Goal: Task Accomplishment & Management: Complete application form

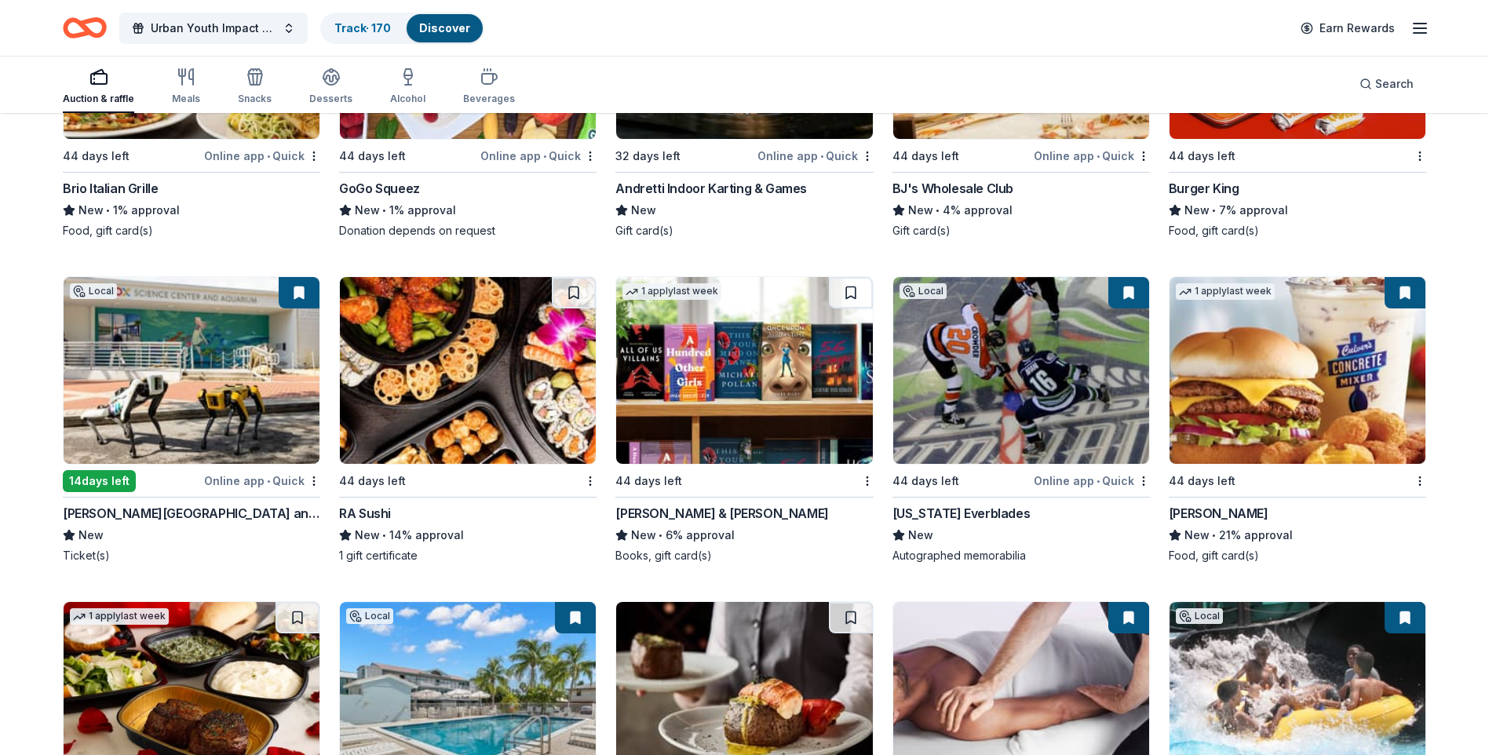
scroll to position [10310, 0]
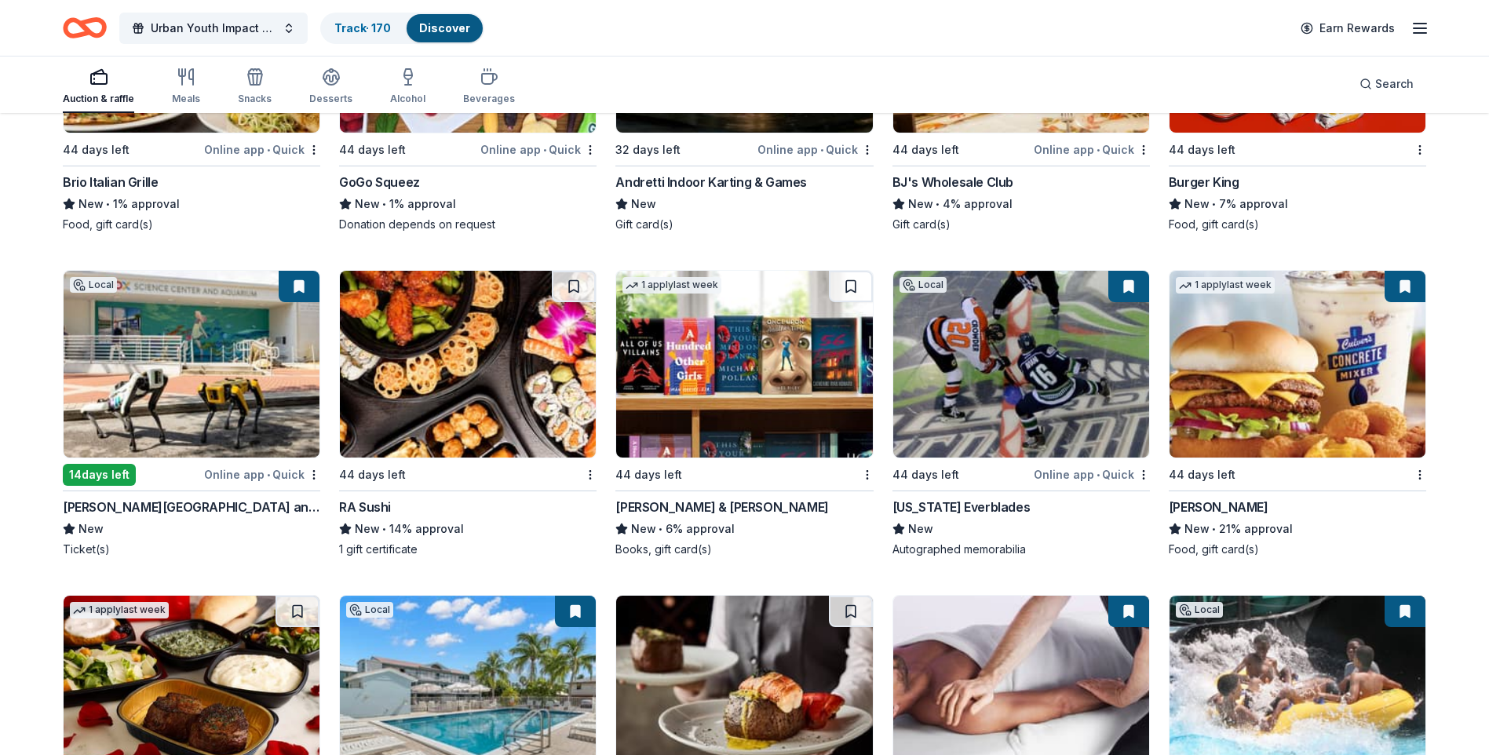
click at [547, 369] on img at bounding box center [468, 364] width 256 height 187
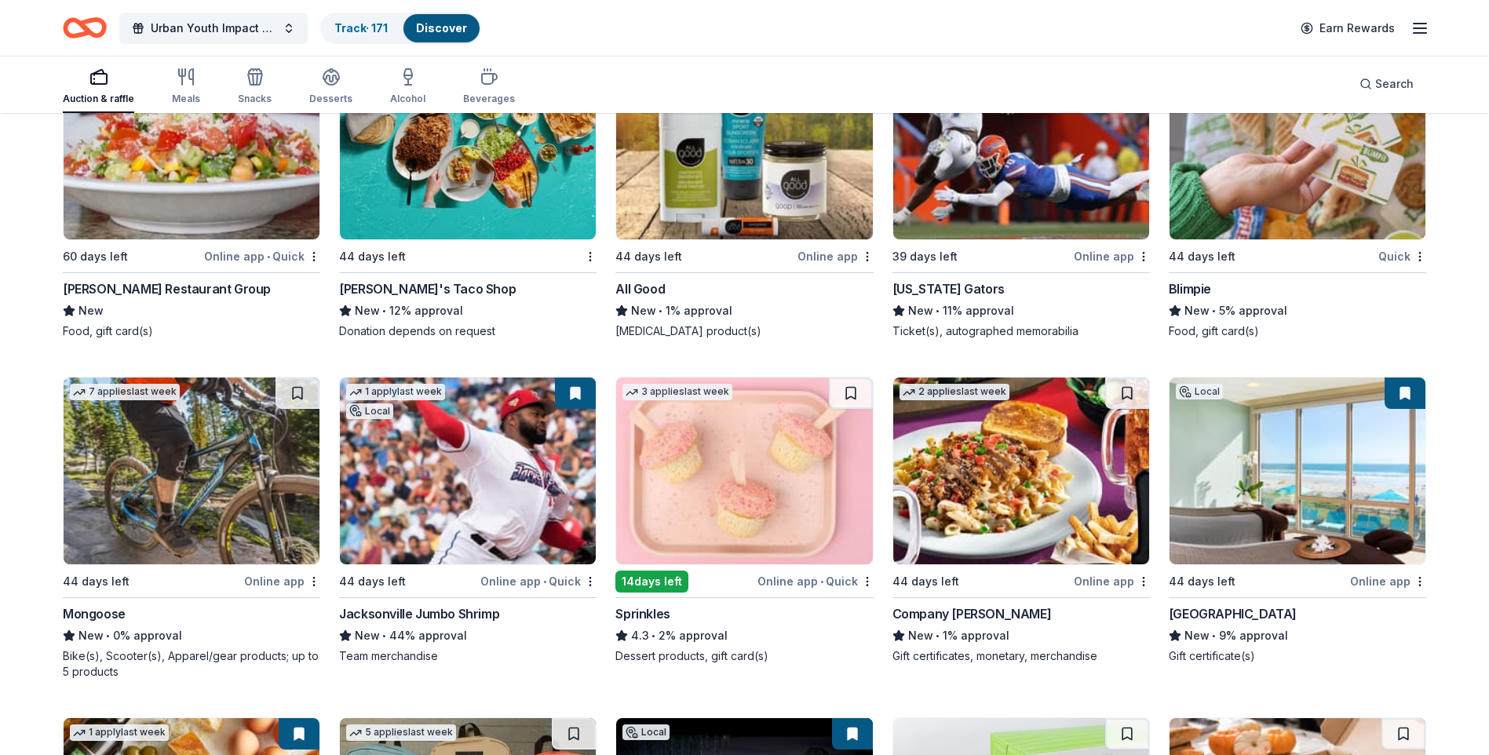
scroll to position [11547, 0]
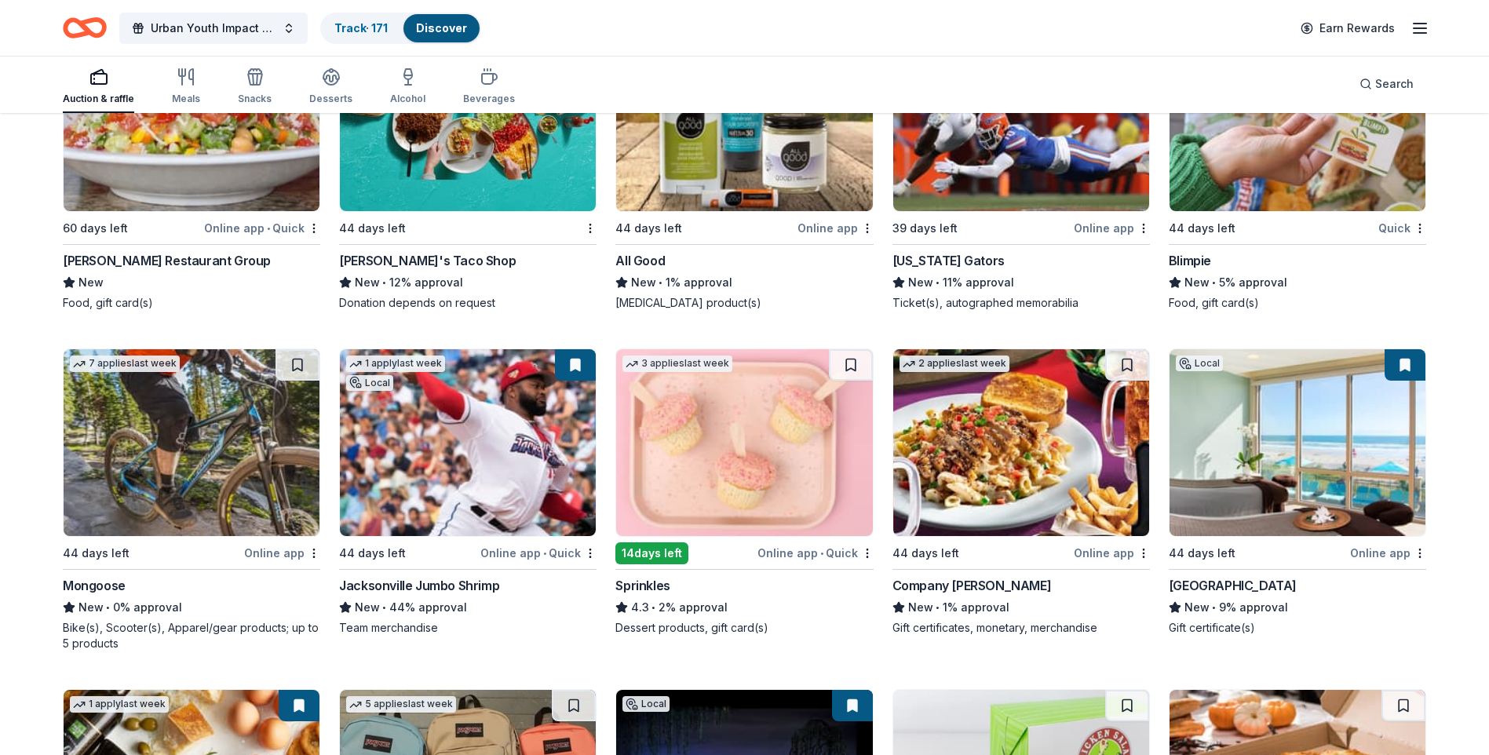
click at [1015, 478] on img at bounding box center [1021, 442] width 256 height 187
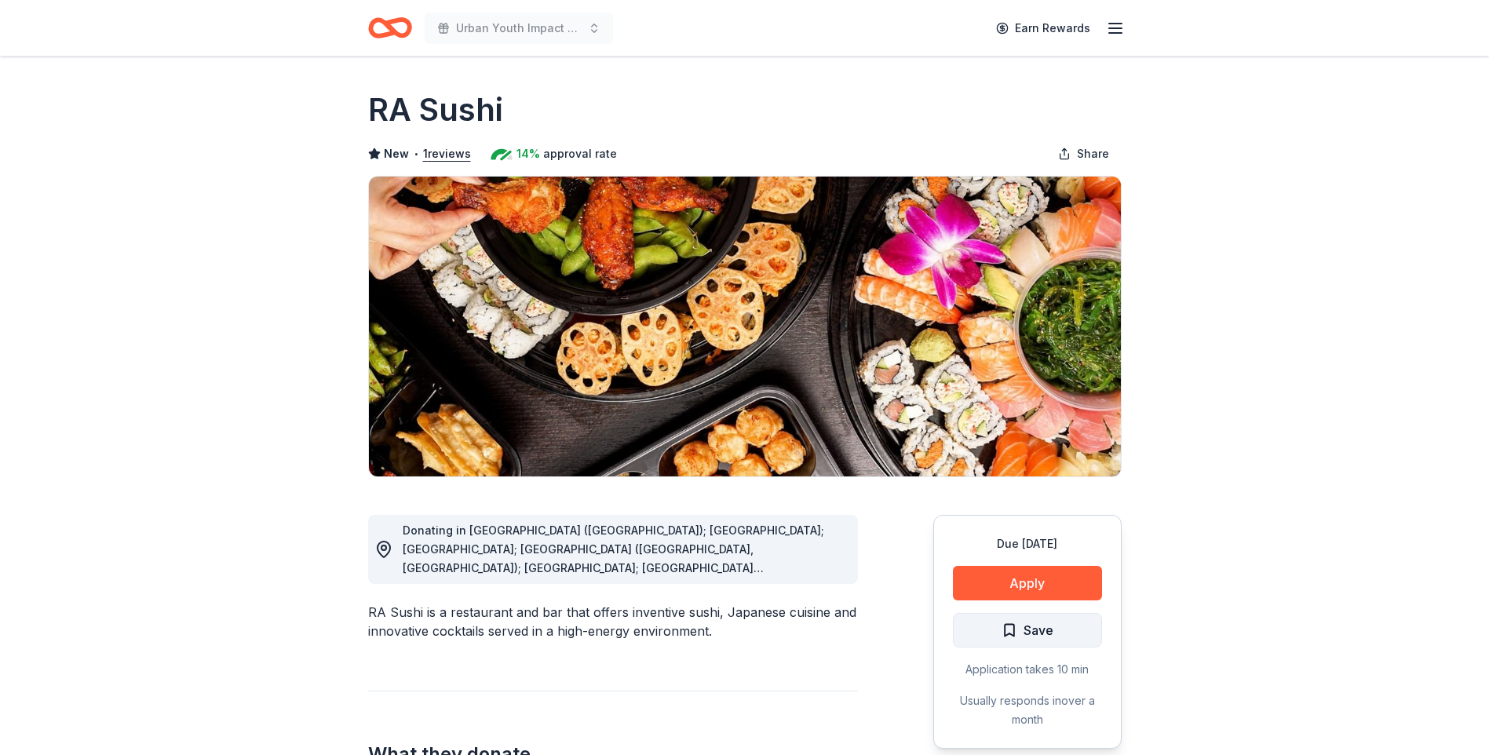
click at [1026, 635] on span "Save" at bounding box center [1038, 630] width 30 height 20
click at [985, 574] on button "Apply" at bounding box center [1027, 583] width 149 height 35
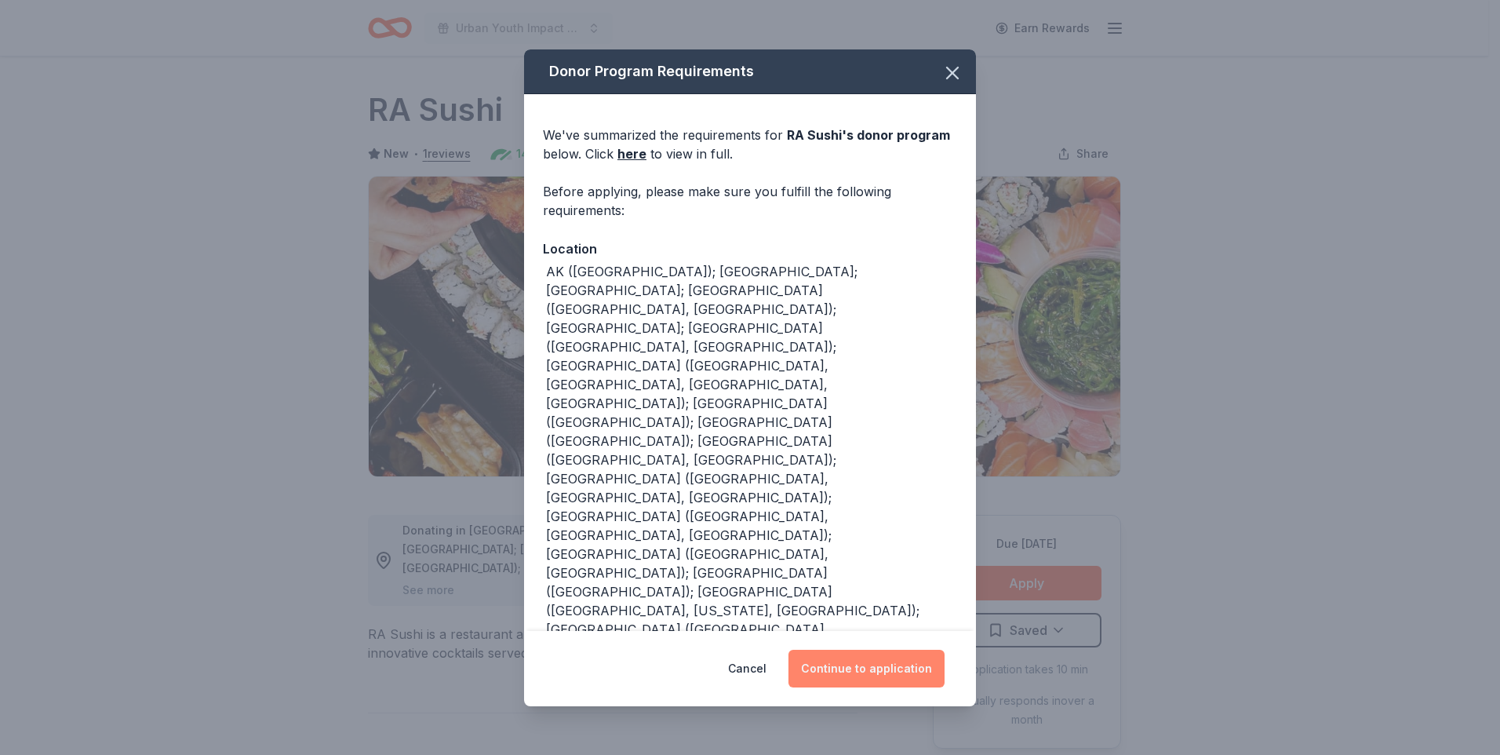
click at [854, 676] on button "Continue to application" at bounding box center [867, 669] width 156 height 38
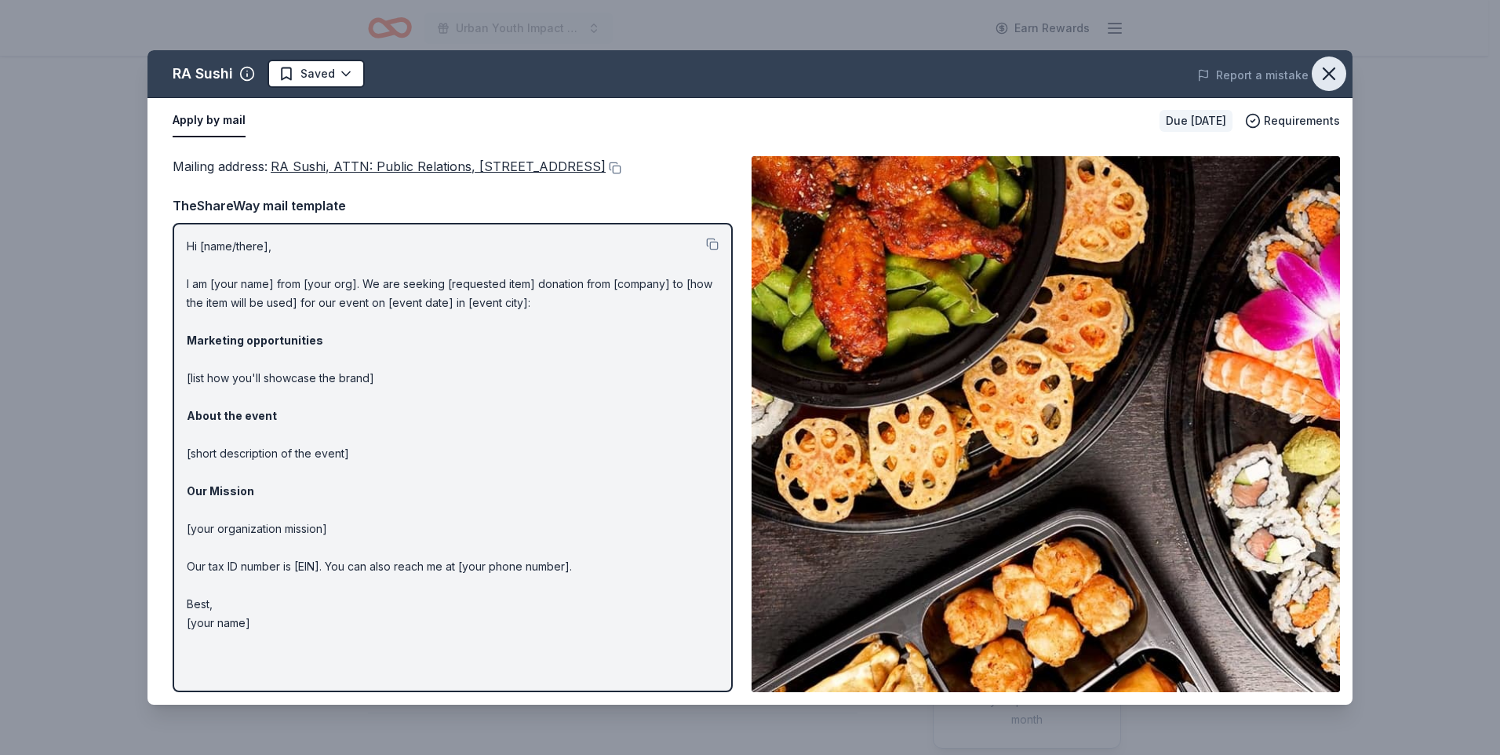
click at [1336, 67] on icon "button" at bounding box center [1329, 74] width 22 height 22
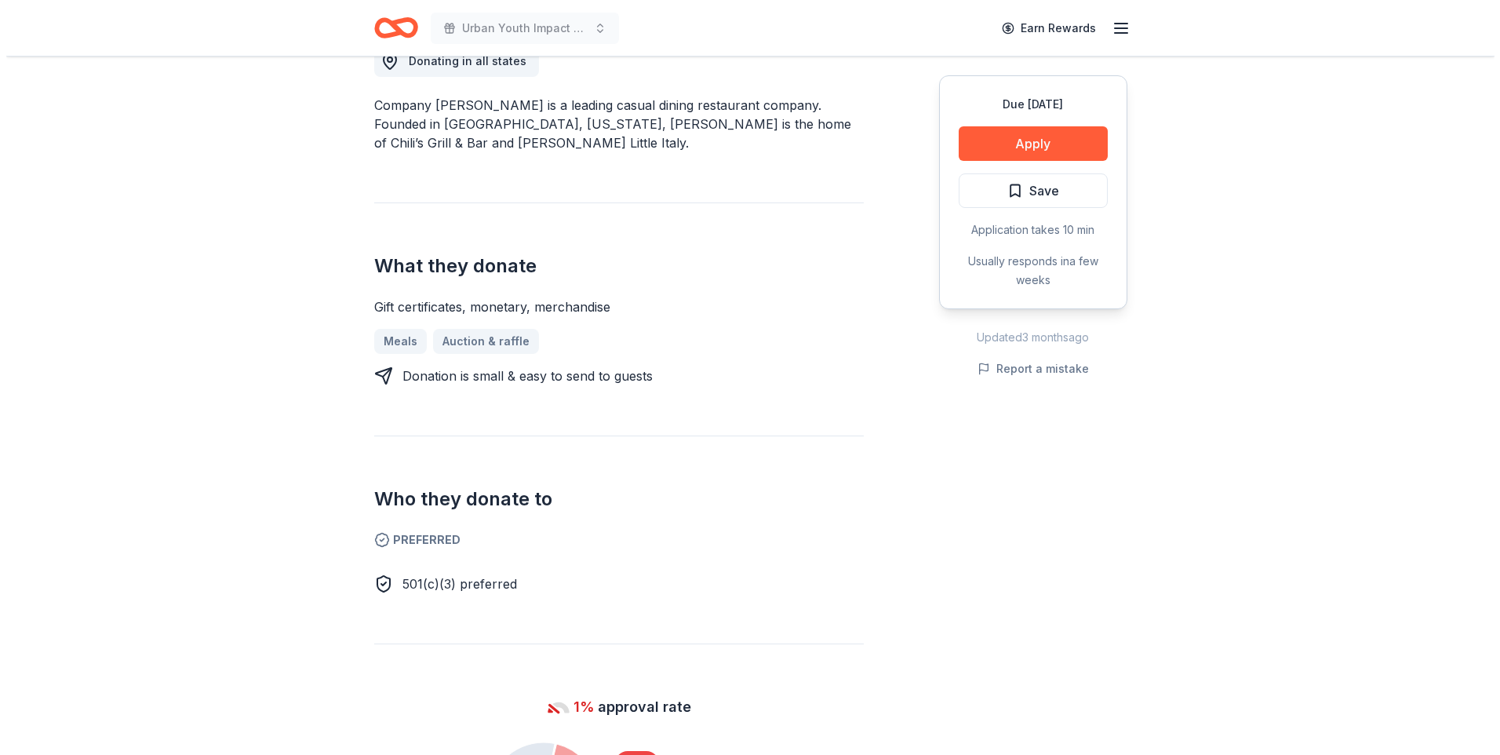
scroll to position [471, 0]
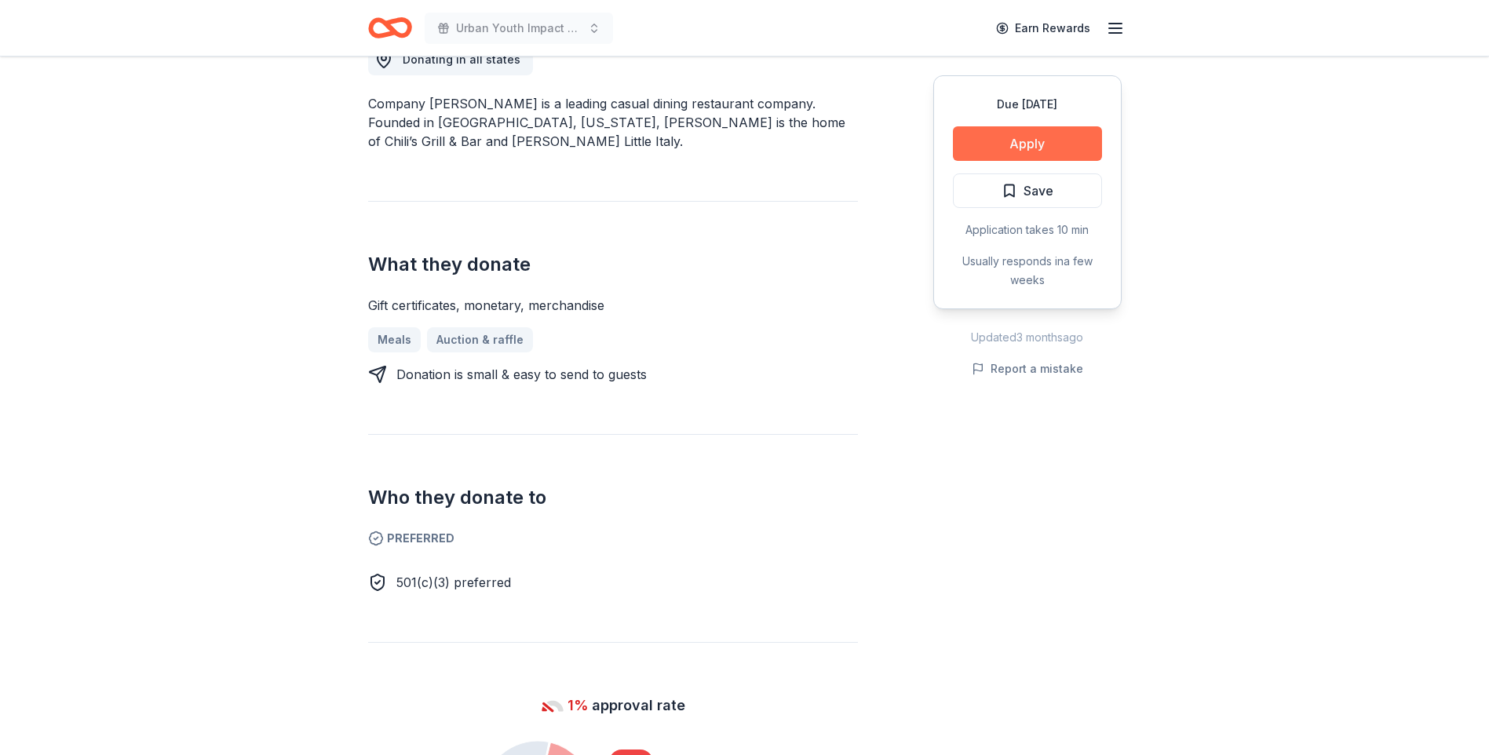
click at [1004, 150] on button "Apply" at bounding box center [1027, 143] width 149 height 35
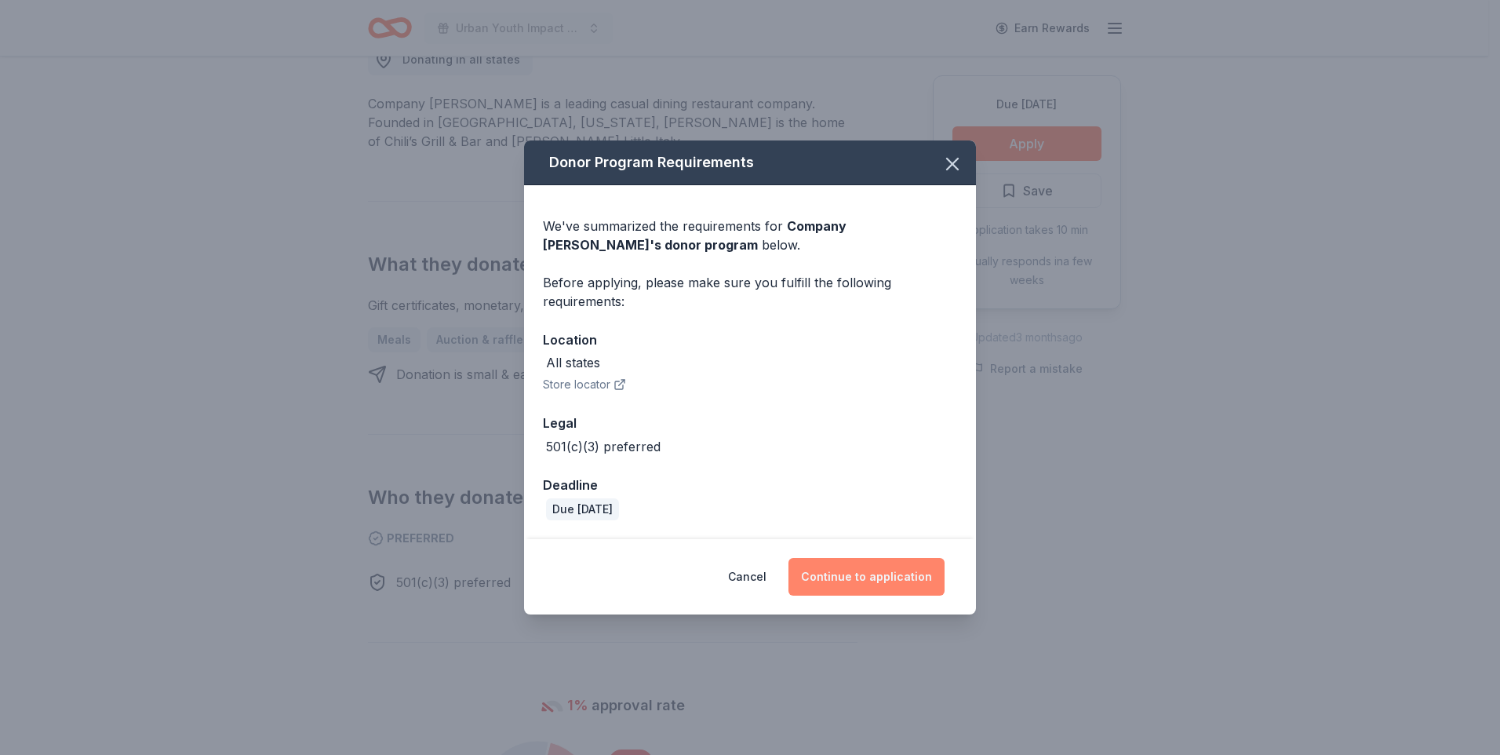
click at [888, 577] on button "Continue to application" at bounding box center [867, 577] width 156 height 38
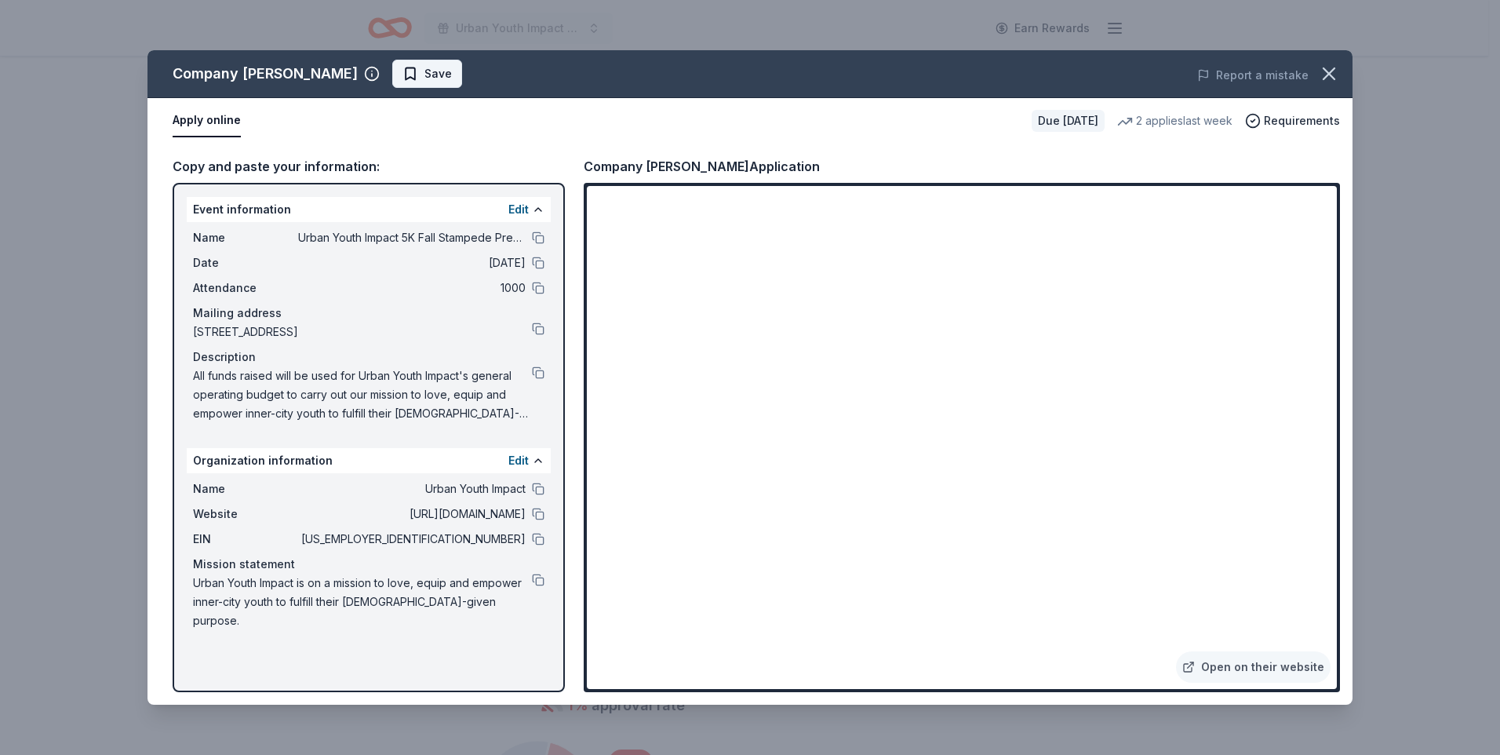
click at [392, 86] on button "Save" at bounding box center [427, 74] width 70 height 28
click at [534, 583] on button at bounding box center [538, 580] width 13 height 13
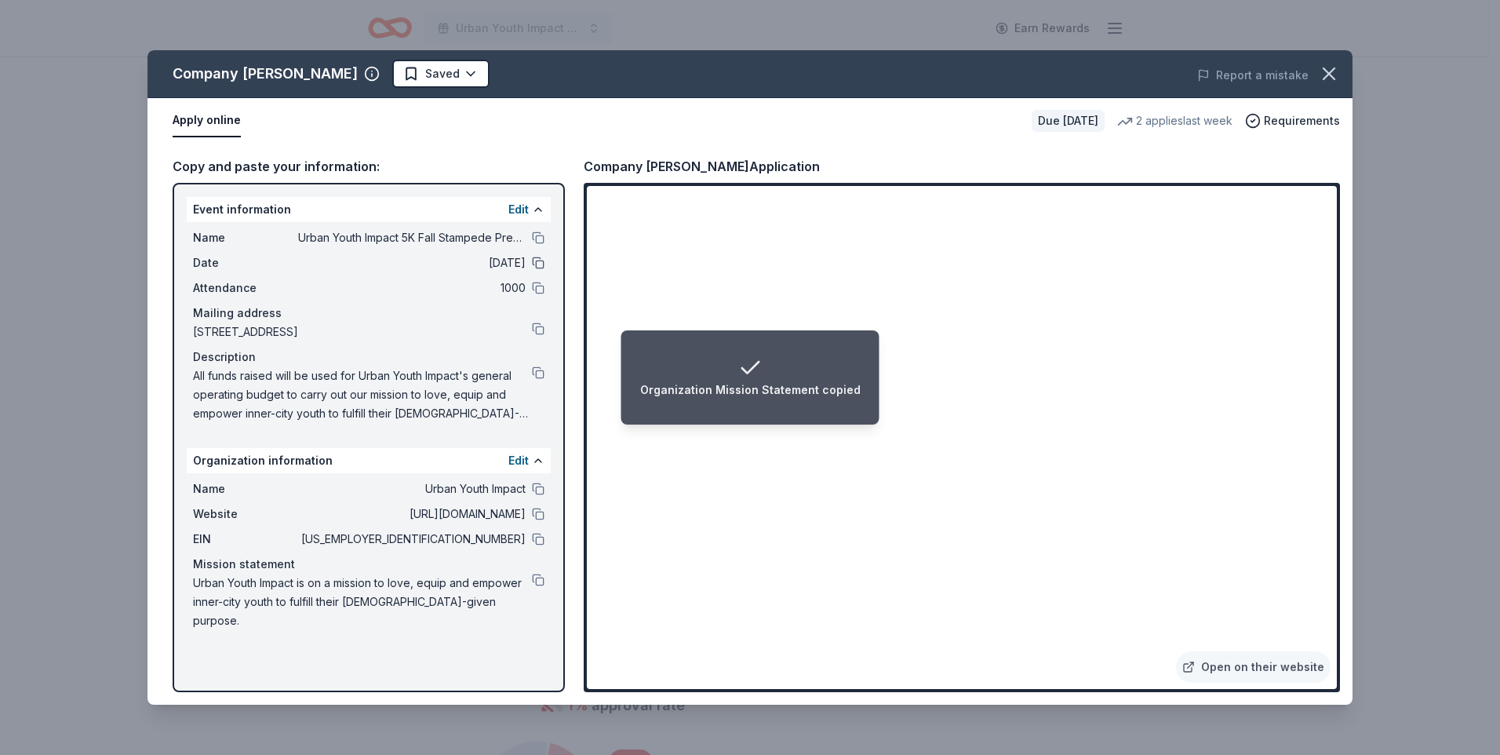
click at [537, 261] on button at bounding box center [538, 263] width 13 height 13
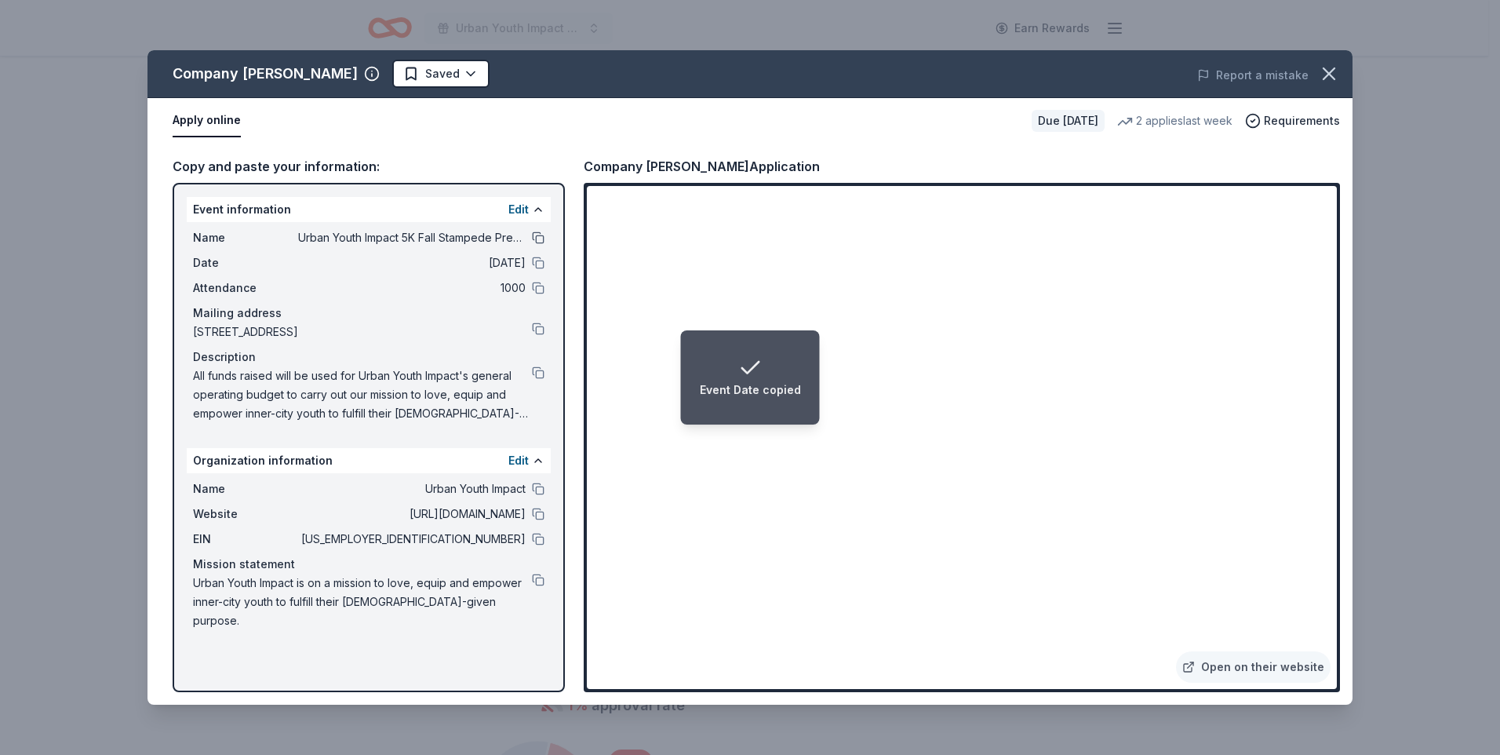
click at [541, 236] on button at bounding box center [538, 237] width 13 height 13
click at [535, 367] on button at bounding box center [538, 372] width 13 height 13
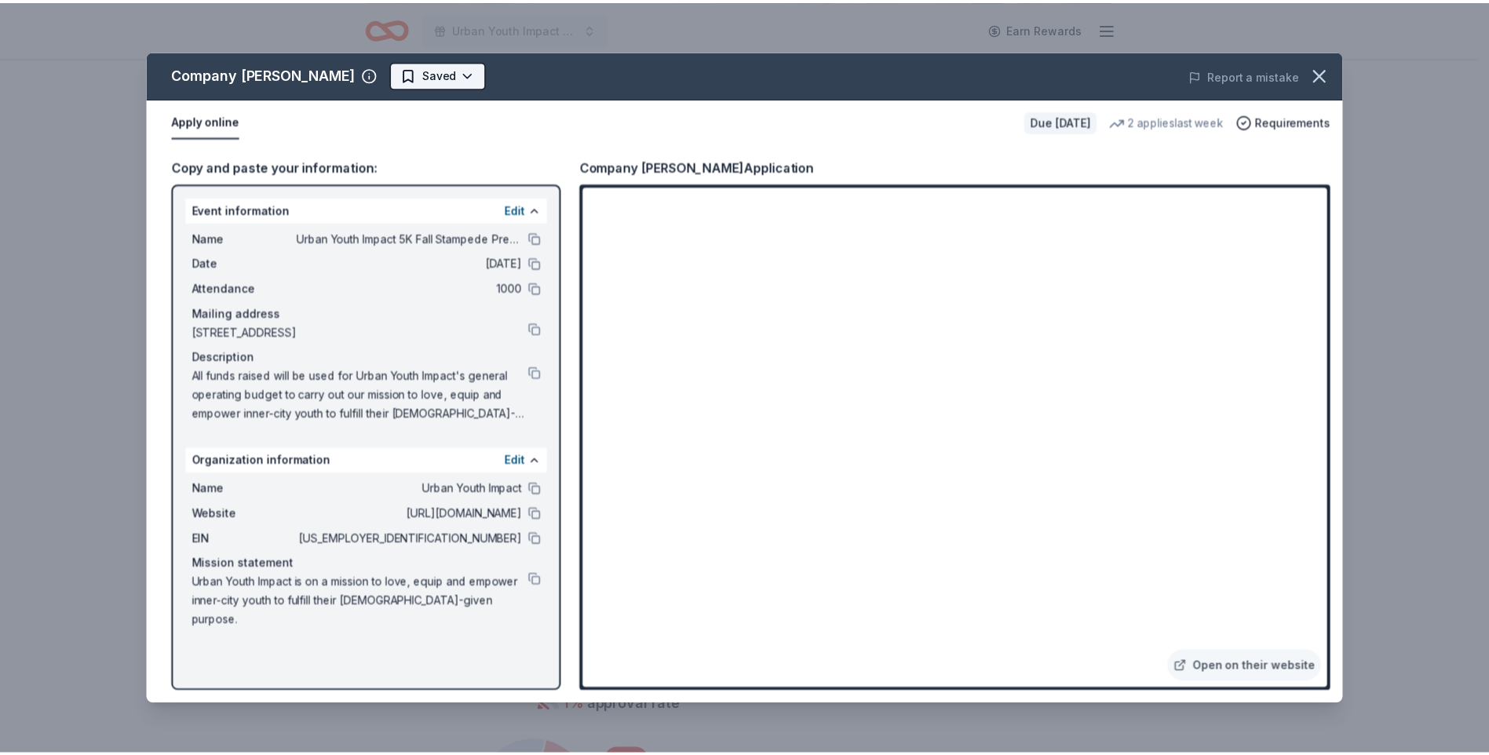
scroll to position [0, 0]
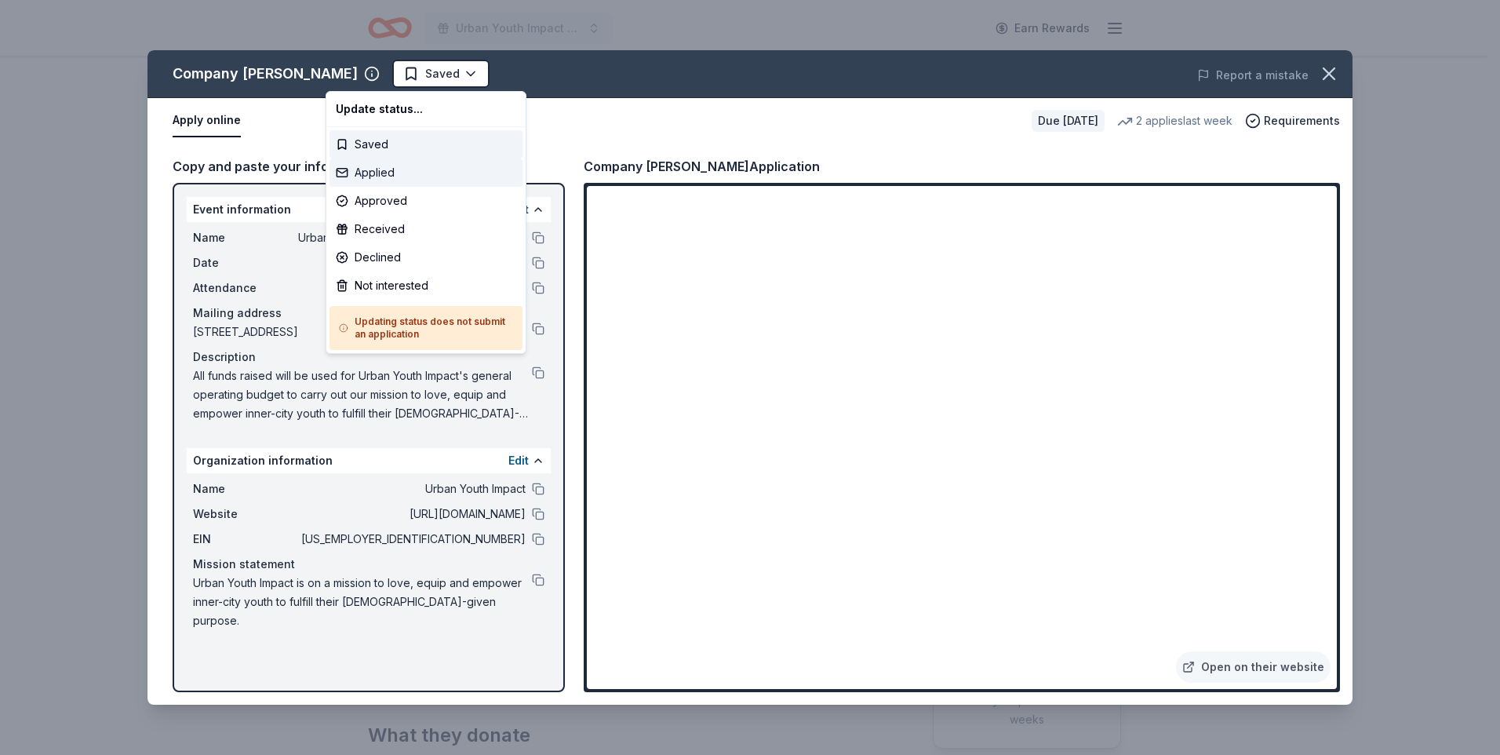
click at [385, 169] on div "Applied" at bounding box center [426, 173] width 193 height 28
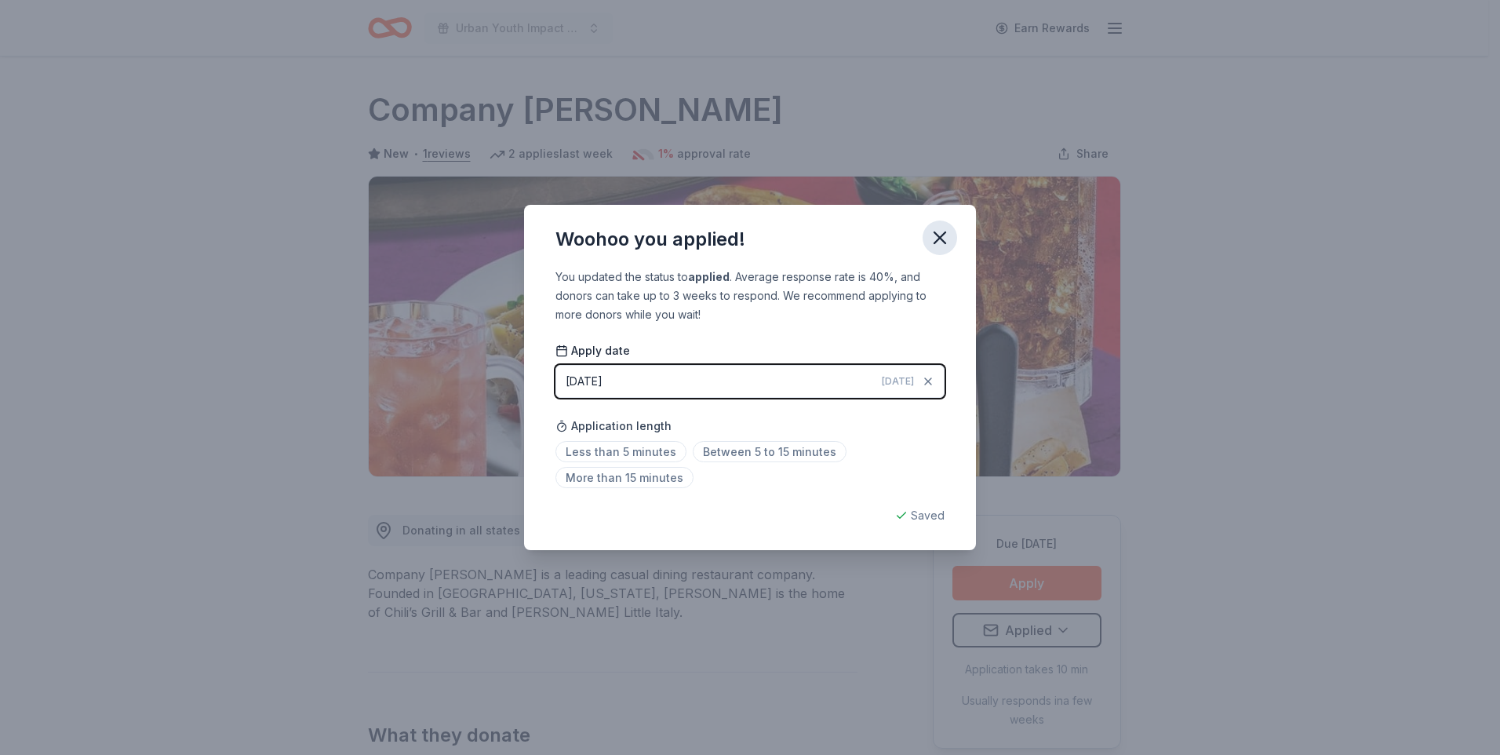
click at [943, 243] on icon "button" at bounding box center [940, 238] width 22 height 22
